Goal: Information Seeking & Learning: Learn about a topic

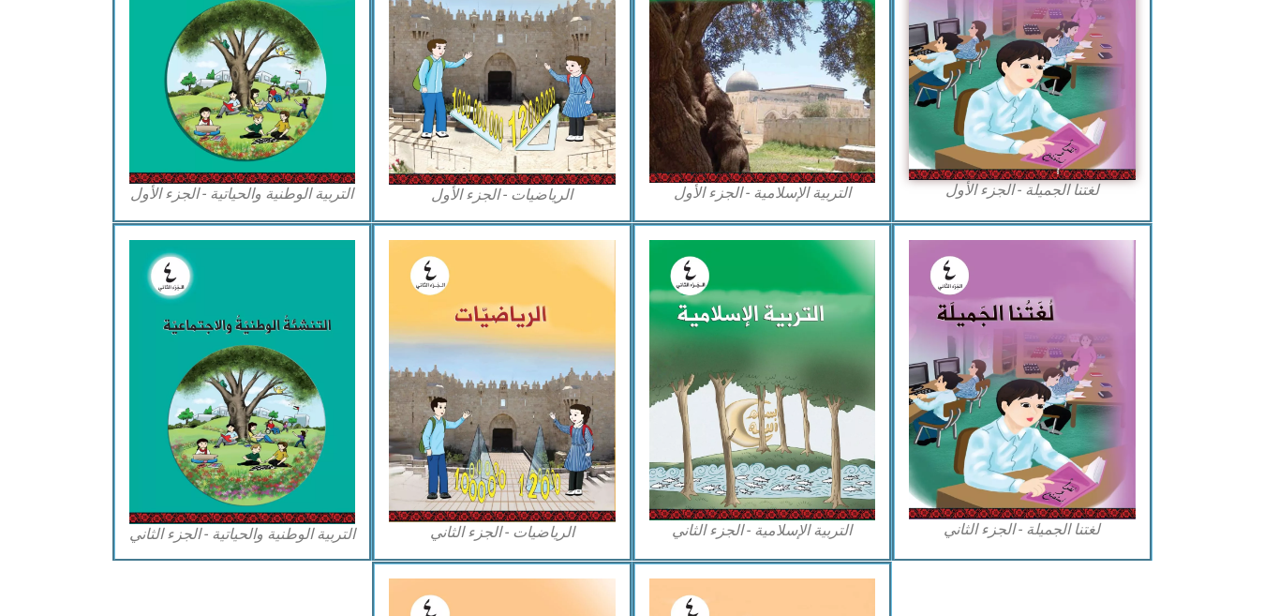
scroll to position [573, 0]
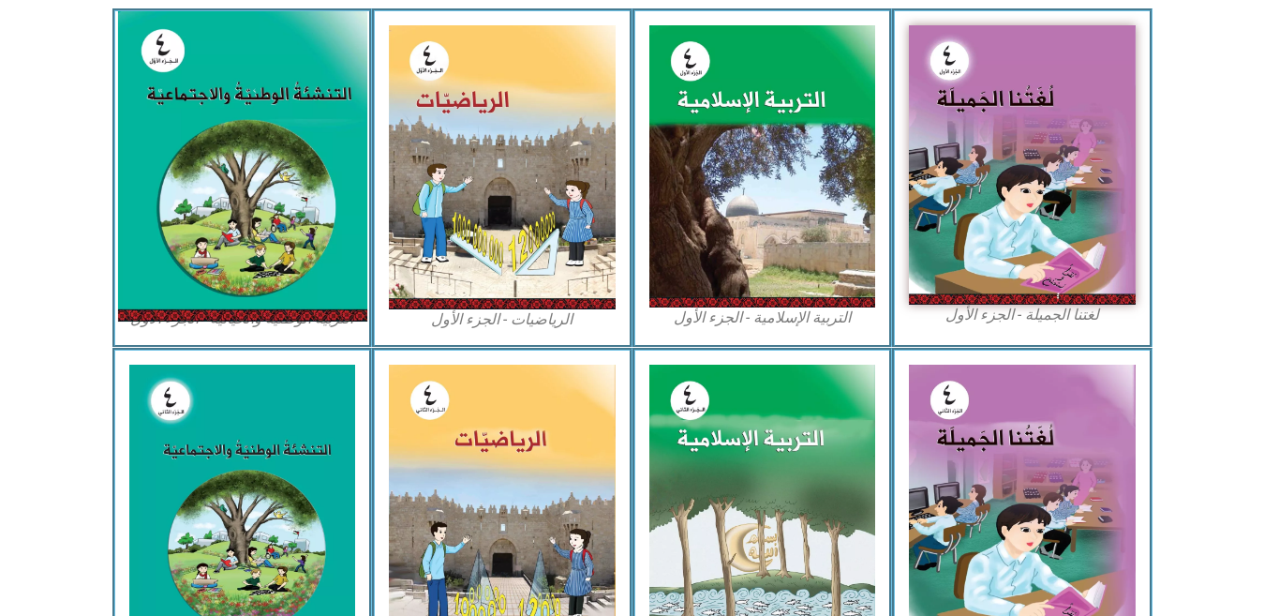
click at [229, 88] on img at bounding box center [241, 166] width 249 height 310
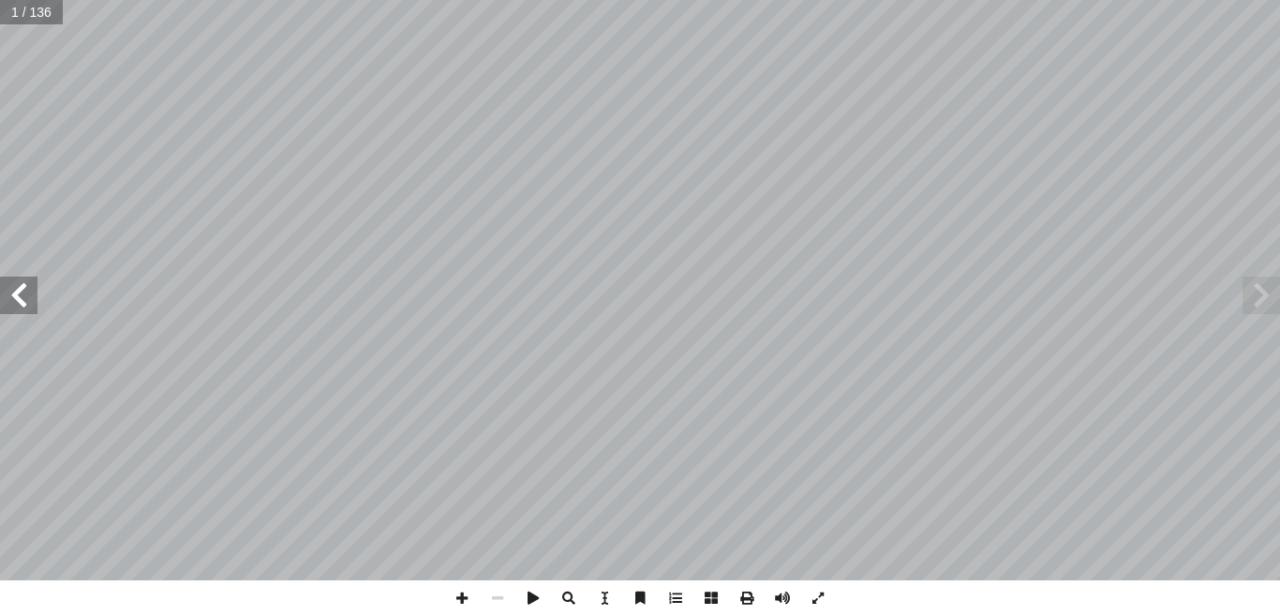
click at [16, 21] on input "text" at bounding box center [31, 12] width 63 height 24
type input "**"
click at [456, 603] on span at bounding box center [462, 598] width 36 height 36
click at [9, 291] on span at bounding box center [18, 294] width 37 height 37
